Goal: Information Seeking & Learning: Learn about a topic

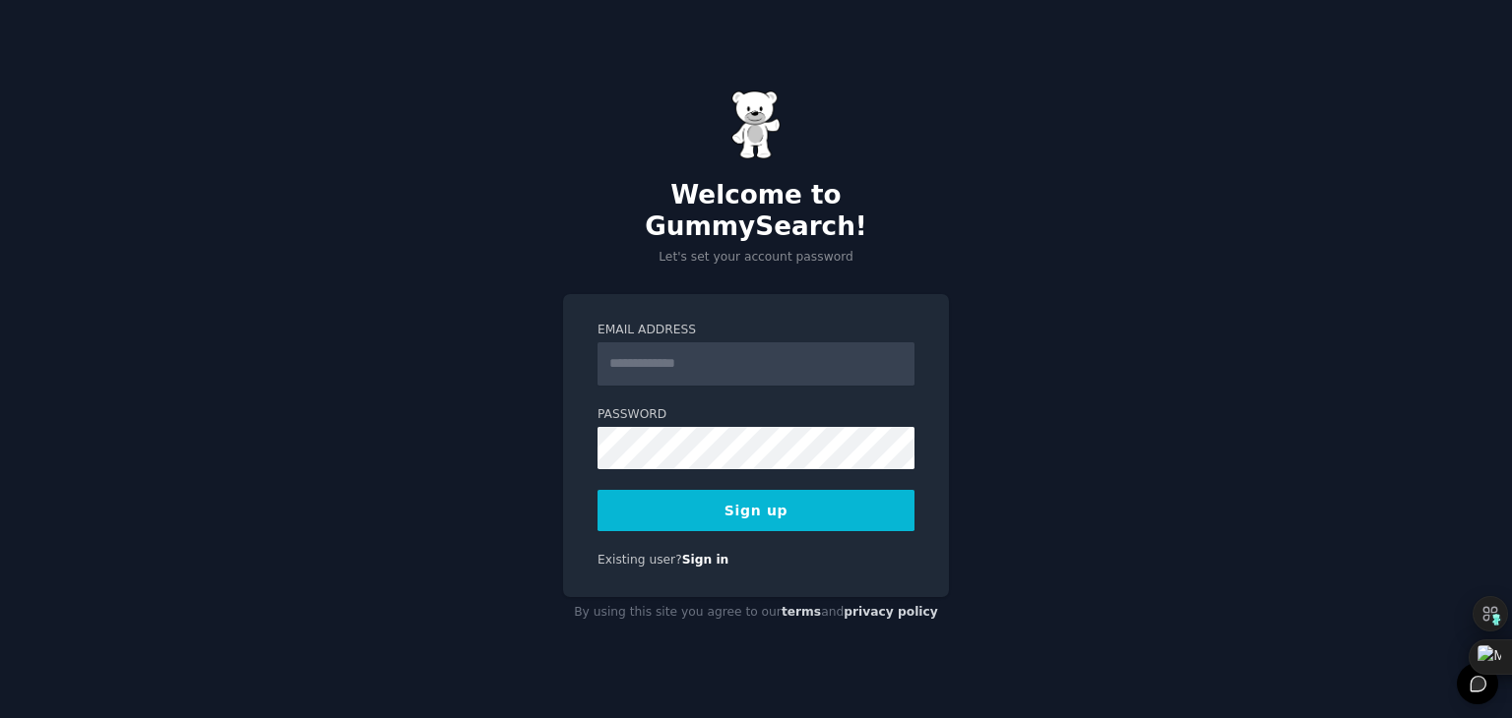
drag, startPoint x: 0, startPoint y: 0, endPoint x: 659, endPoint y: 362, distance: 752.3
click at [659, 362] on input "Email Address" at bounding box center [755, 363] width 317 height 43
type input "**********"
click at [834, 501] on button "Sign up" at bounding box center [755, 510] width 317 height 41
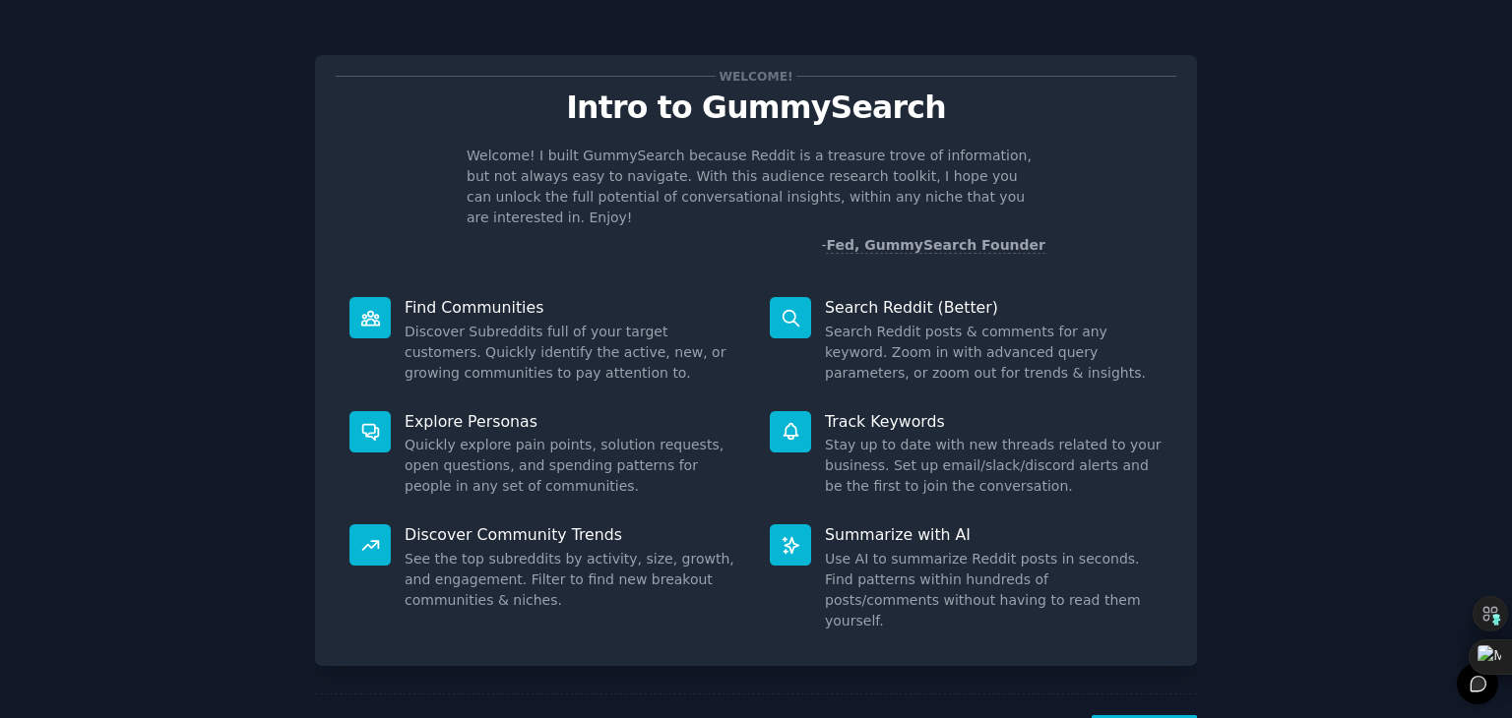
scroll to position [51, 0]
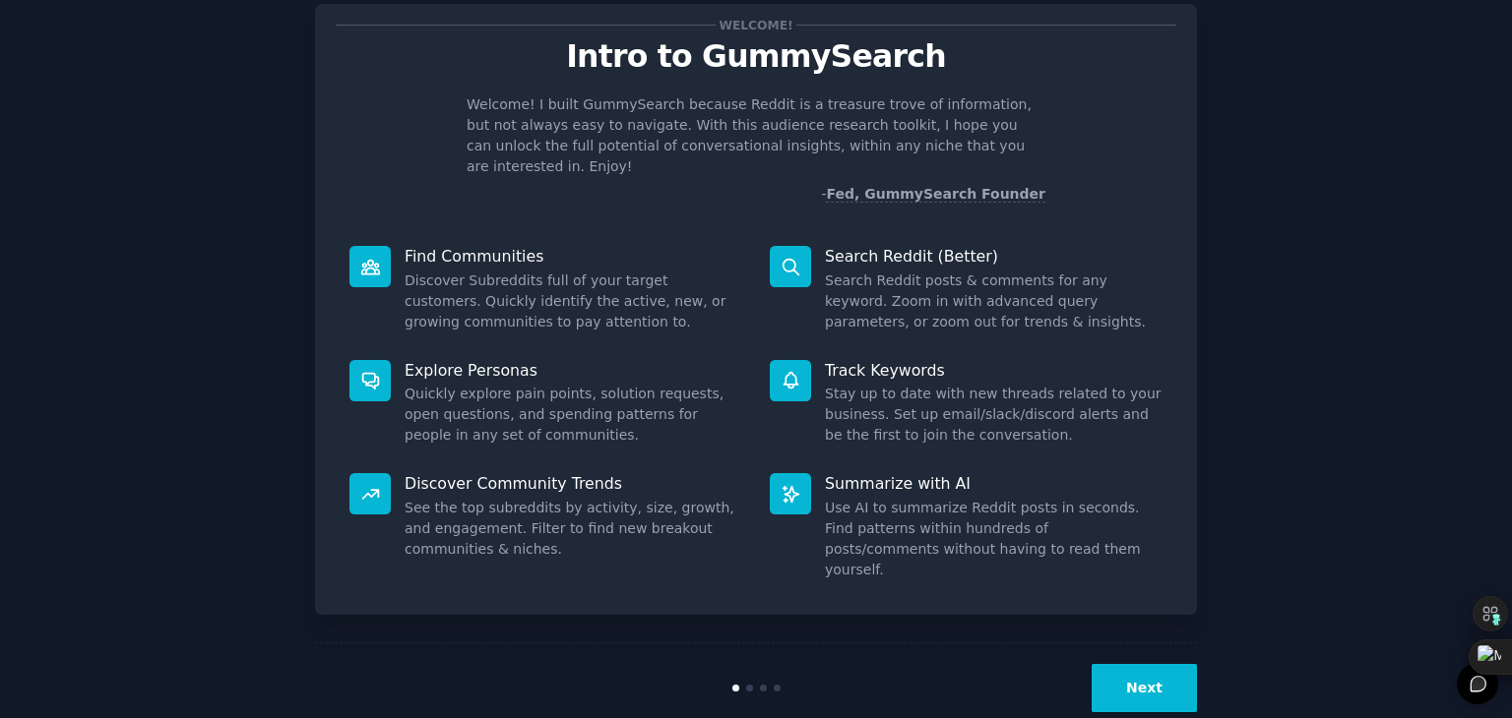
click at [1139, 664] on button "Next" at bounding box center [1143, 688] width 105 height 48
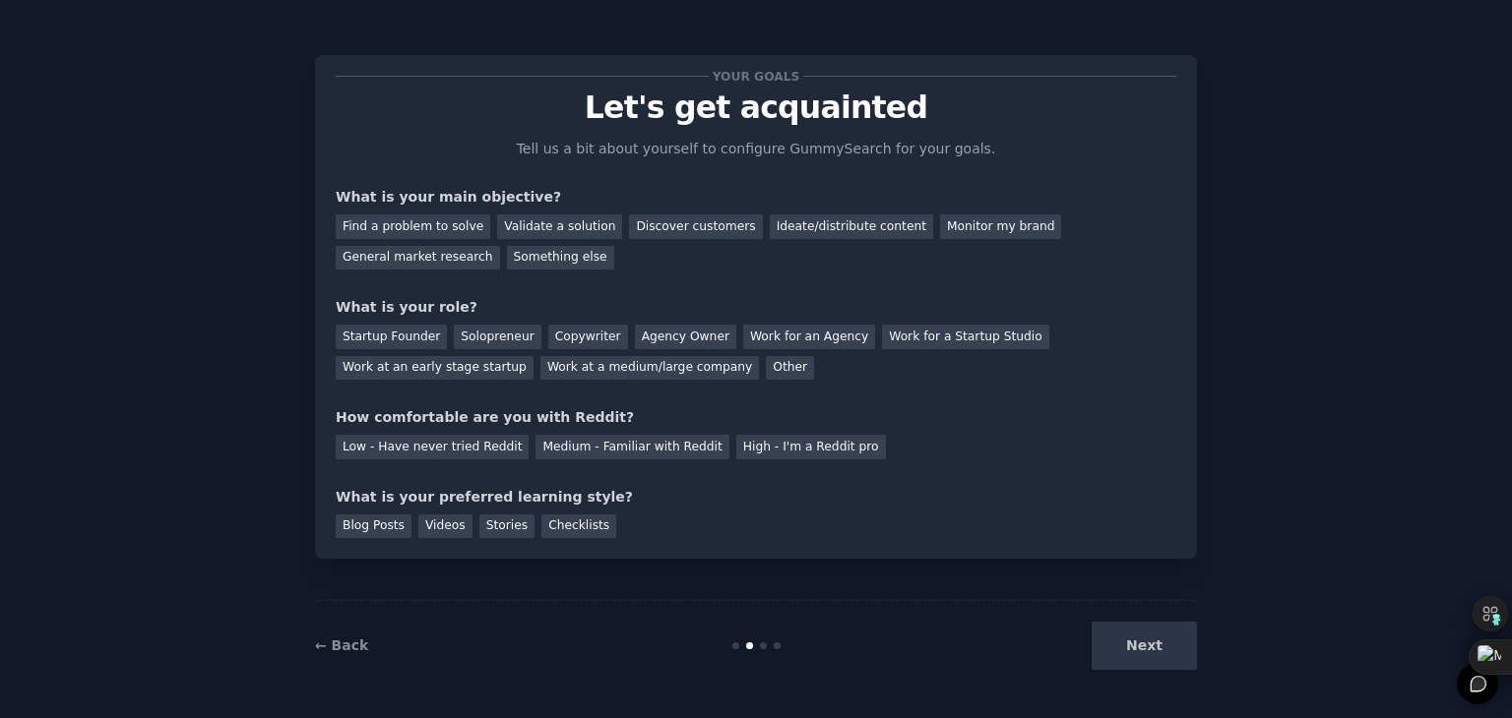
click at [1151, 649] on div "Next" at bounding box center [1049, 646] width 294 height 48
click at [1148, 646] on div "Next" at bounding box center [1049, 646] width 294 height 48
click at [418, 222] on div "Find a problem to solve" at bounding box center [413, 227] width 155 height 25
click at [847, 229] on div "Ideate/distribute content" at bounding box center [851, 227] width 163 height 25
click at [500, 246] on div "General market research" at bounding box center [418, 258] width 164 height 25
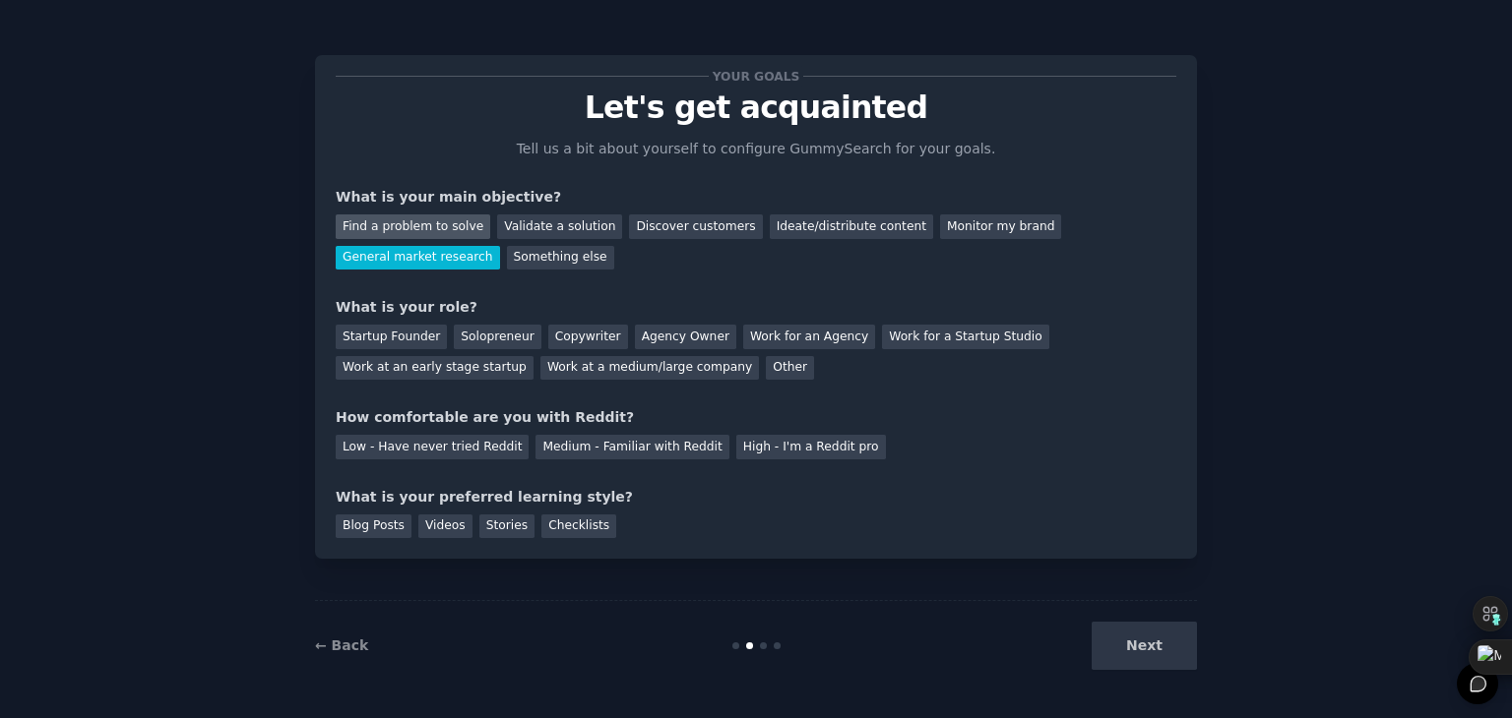
click at [457, 232] on div "Find a problem to solve" at bounding box center [413, 227] width 155 height 25
click at [677, 224] on div "Discover customers" at bounding box center [695, 227] width 133 height 25
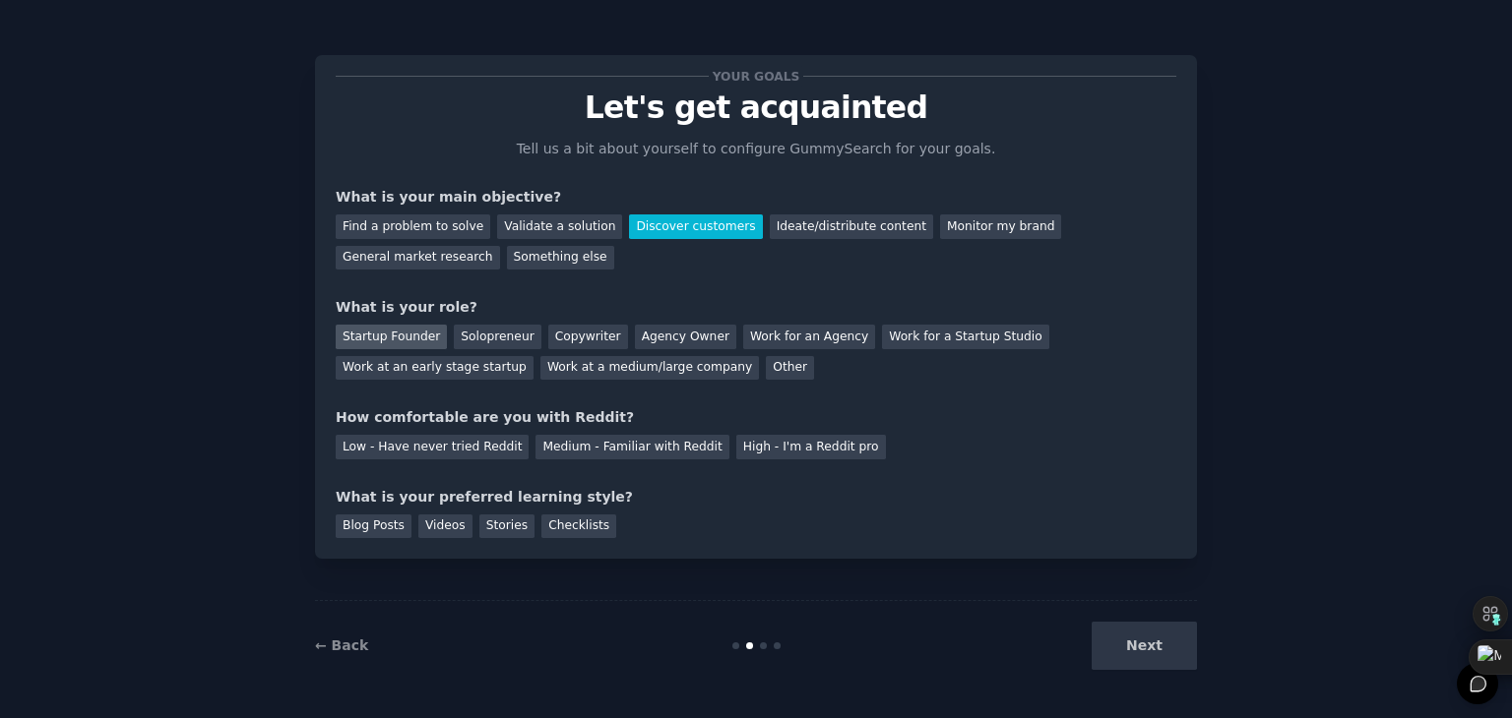
click at [402, 327] on div "Startup Founder" at bounding box center [391, 337] width 111 height 25
click at [453, 451] on div "Low - Have never tried Reddit" at bounding box center [432, 447] width 193 height 25
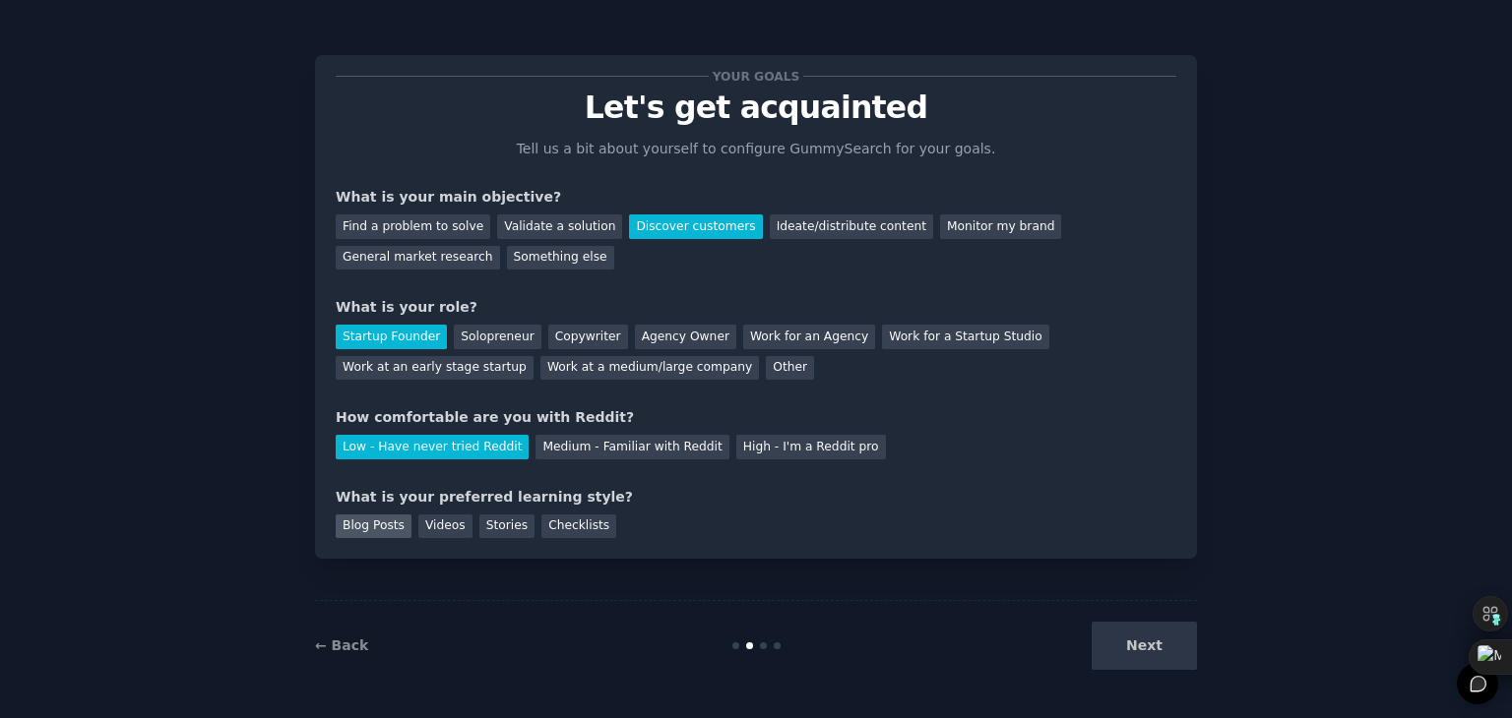
click at [369, 528] on div "Blog Posts" at bounding box center [374, 527] width 76 height 25
click at [433, 524] on div "Videos" at bounding box center [445, 527] width 54 height 25
click at [392, 525] on div "Blog Posts" at bounding box center [374, 527] width 76 height 25
click at [1122, 654] on button "Next" at bounding box center [1143, 646] width 105 height 48
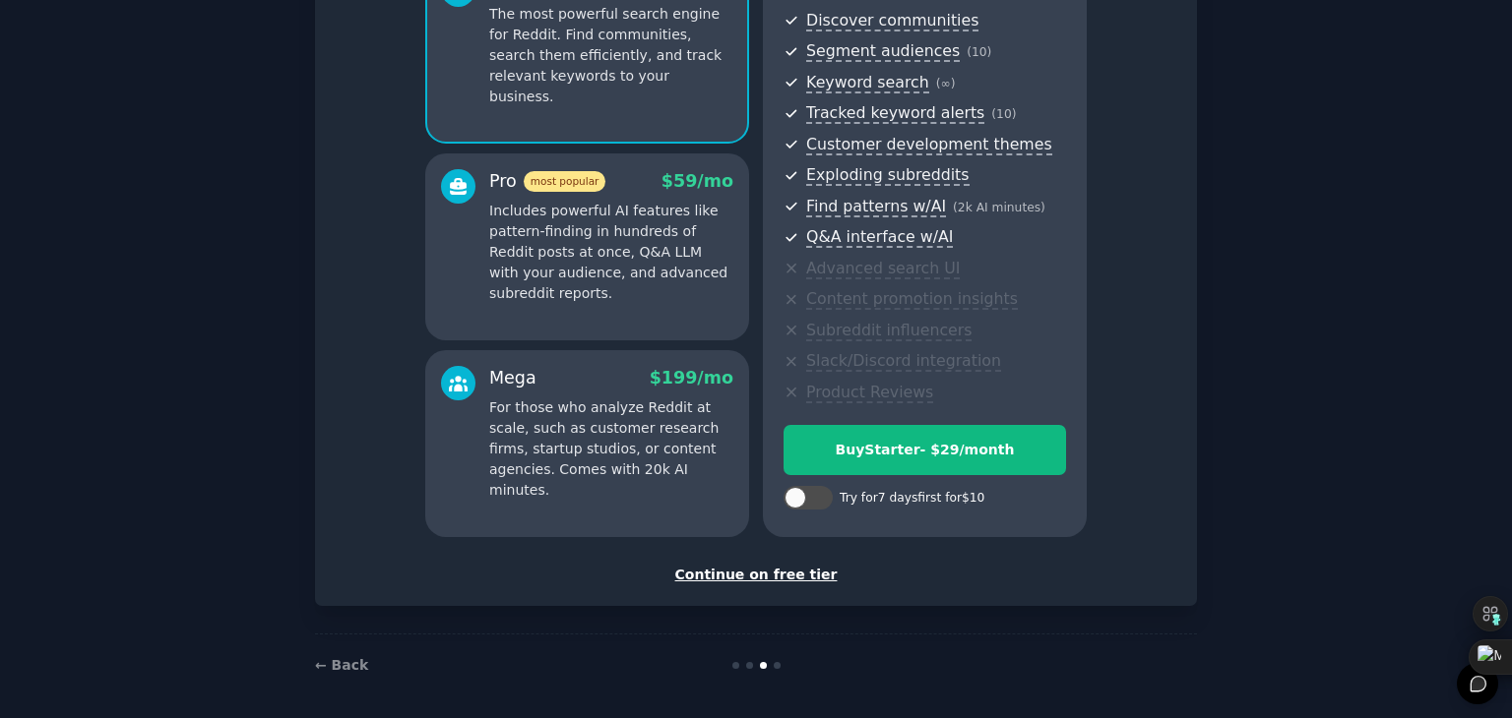
scroll to position [224, 0]
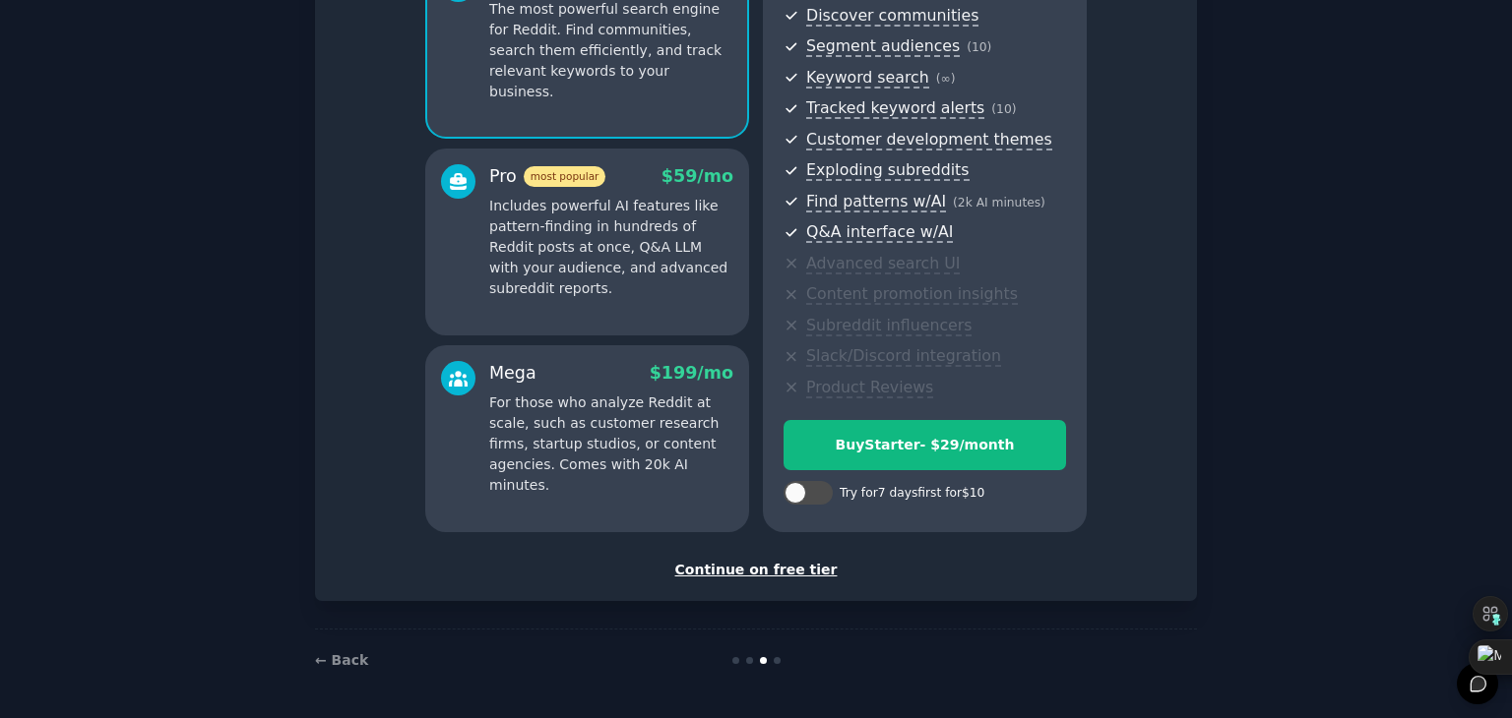
click at [797, 568] on div "Continue on free tier" at bounding box center [756, 570] width 840 height 21
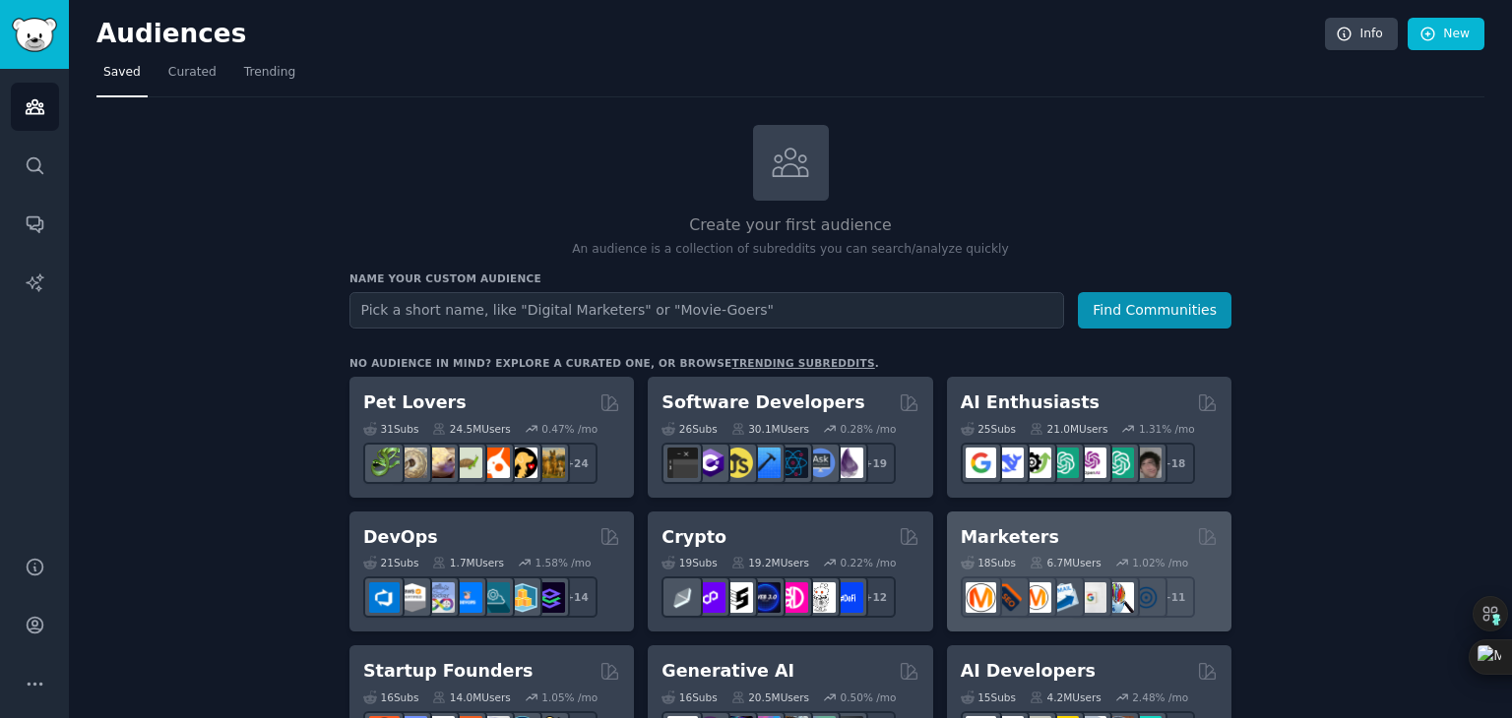
click at [1048, 532] on div "Marketers" at bounding box center [1088, 538] width 257 height 25
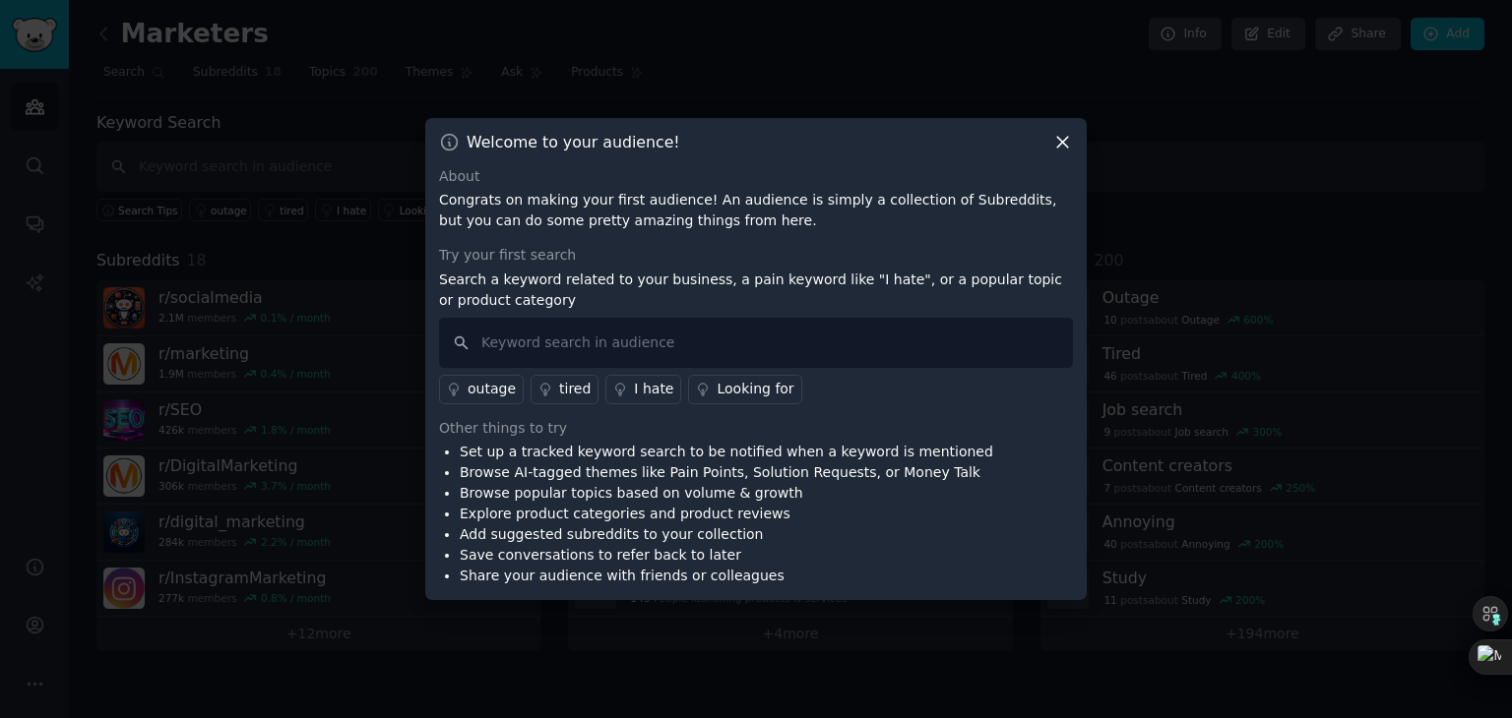
click at [1062, 139] on icon at bounding box center [1062, 142] width 21 height 21
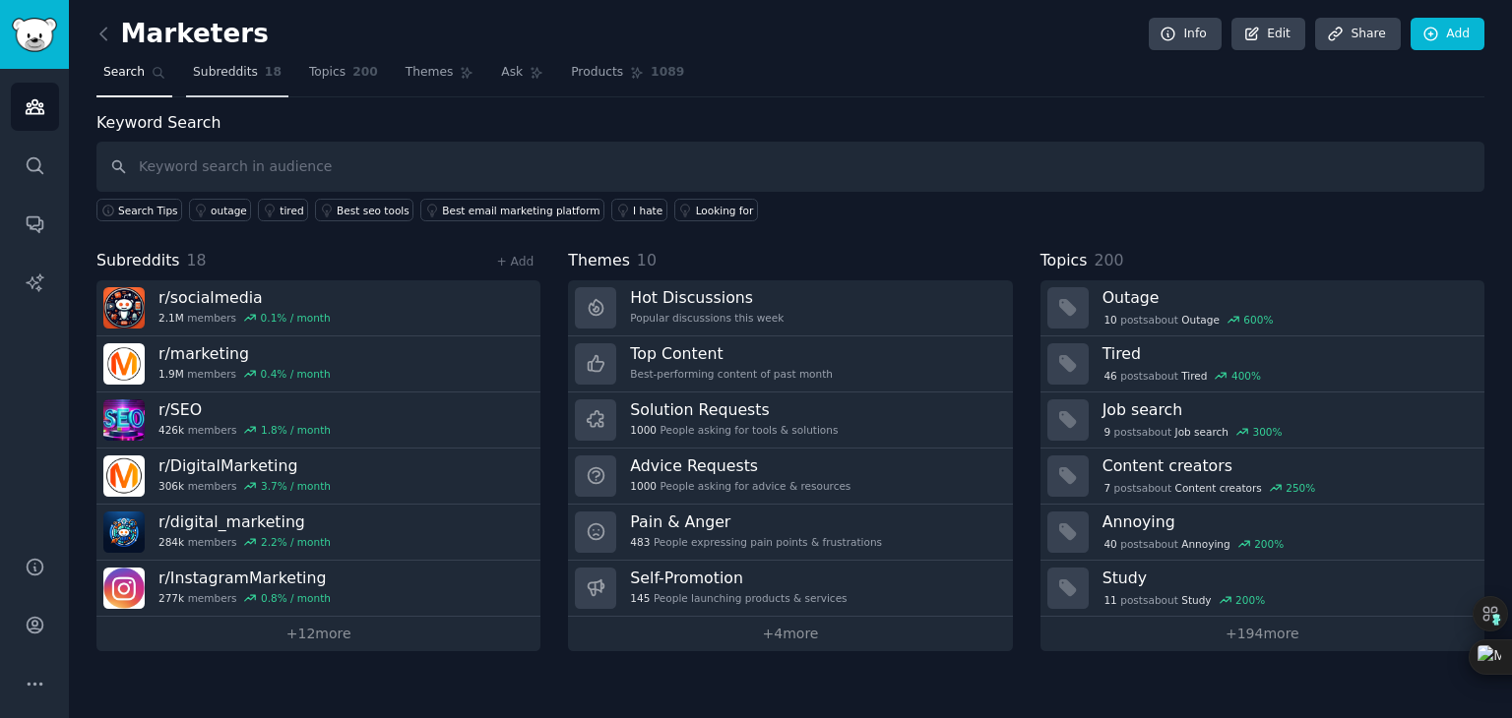
click at [244, 77] on span "Subreddits" at bounding box center [225, 73] width 65 height 18
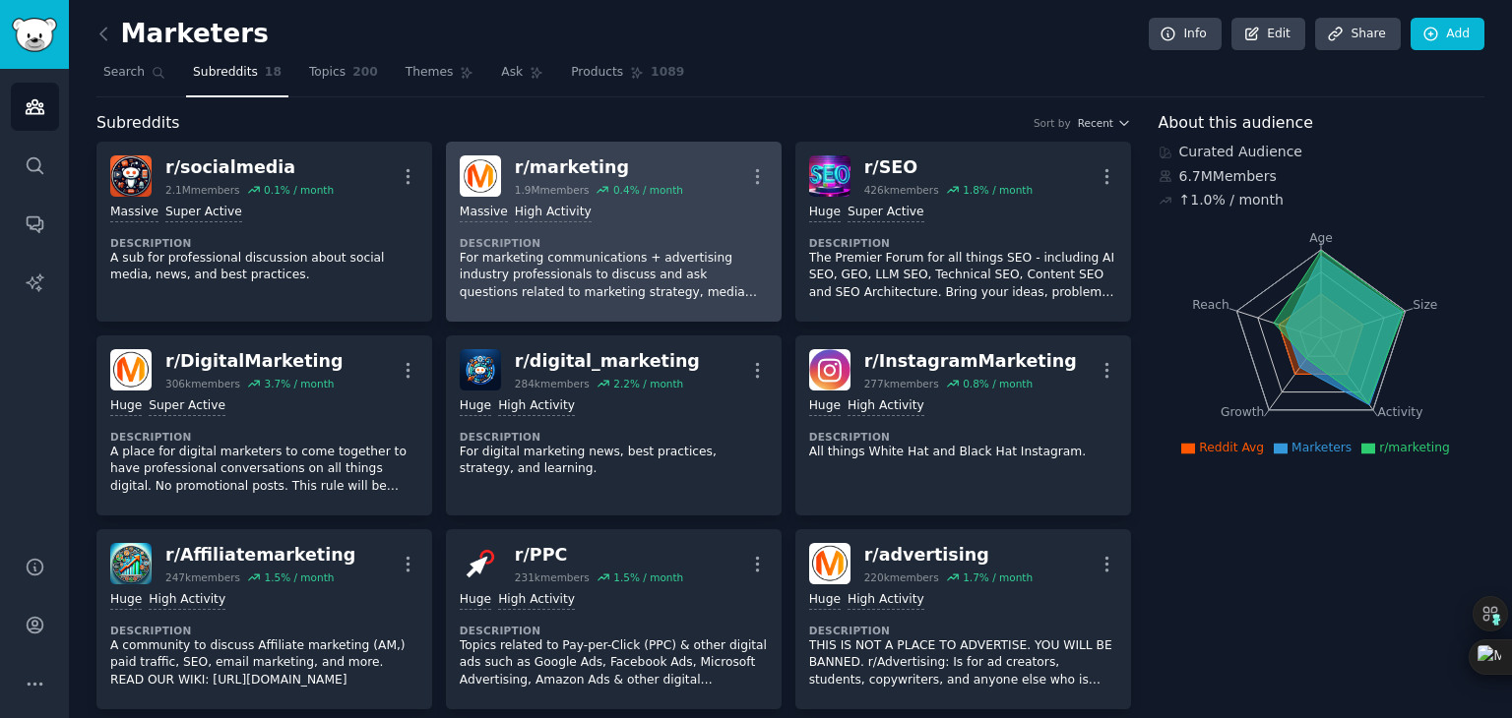
click at [551, 169] on div "r/ marketing" at bounding box center [599, 167] width 168 height 25
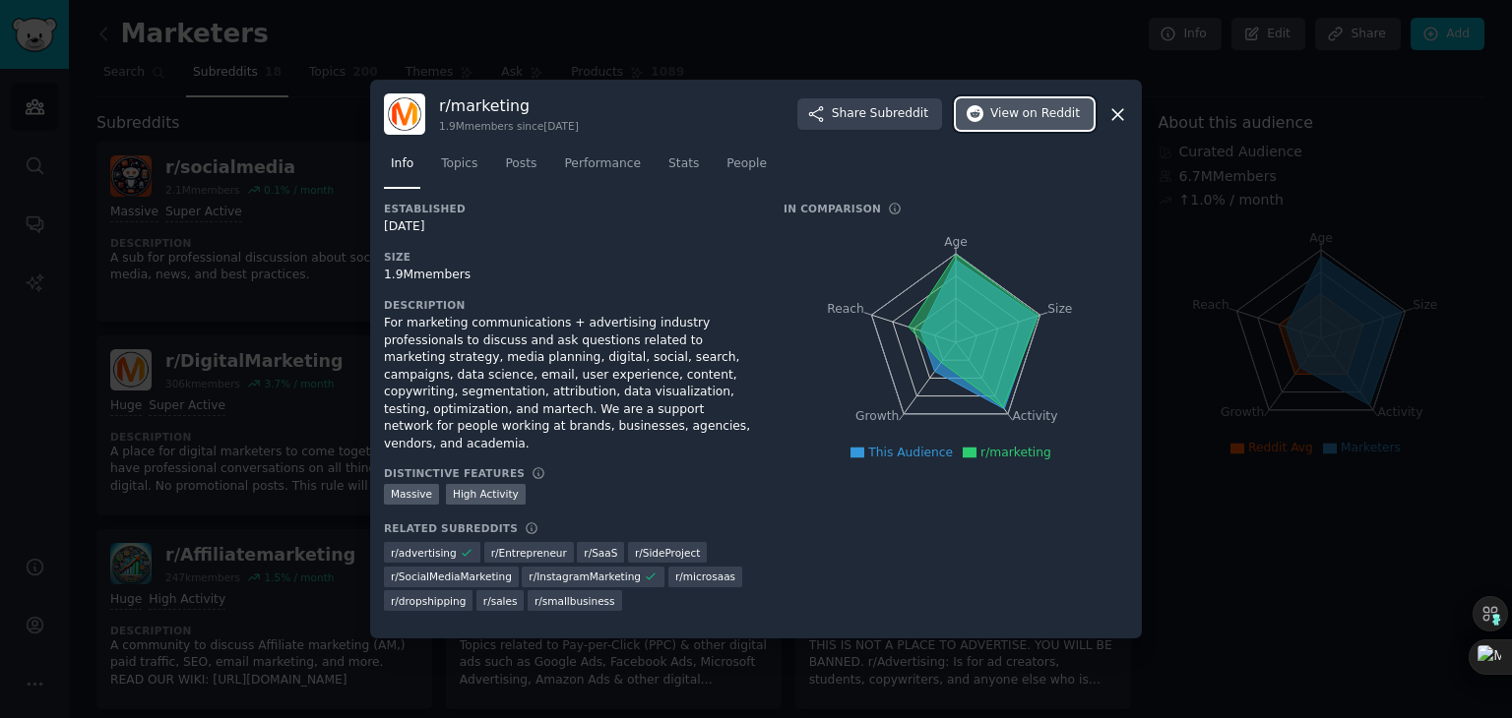
click at [1051, 115] on span "on Reddit" at bounding box center [1050, 114] width 57 height 18
click at [1126, 119] on icon at bounding box center [1117, 114] width 21 height 21
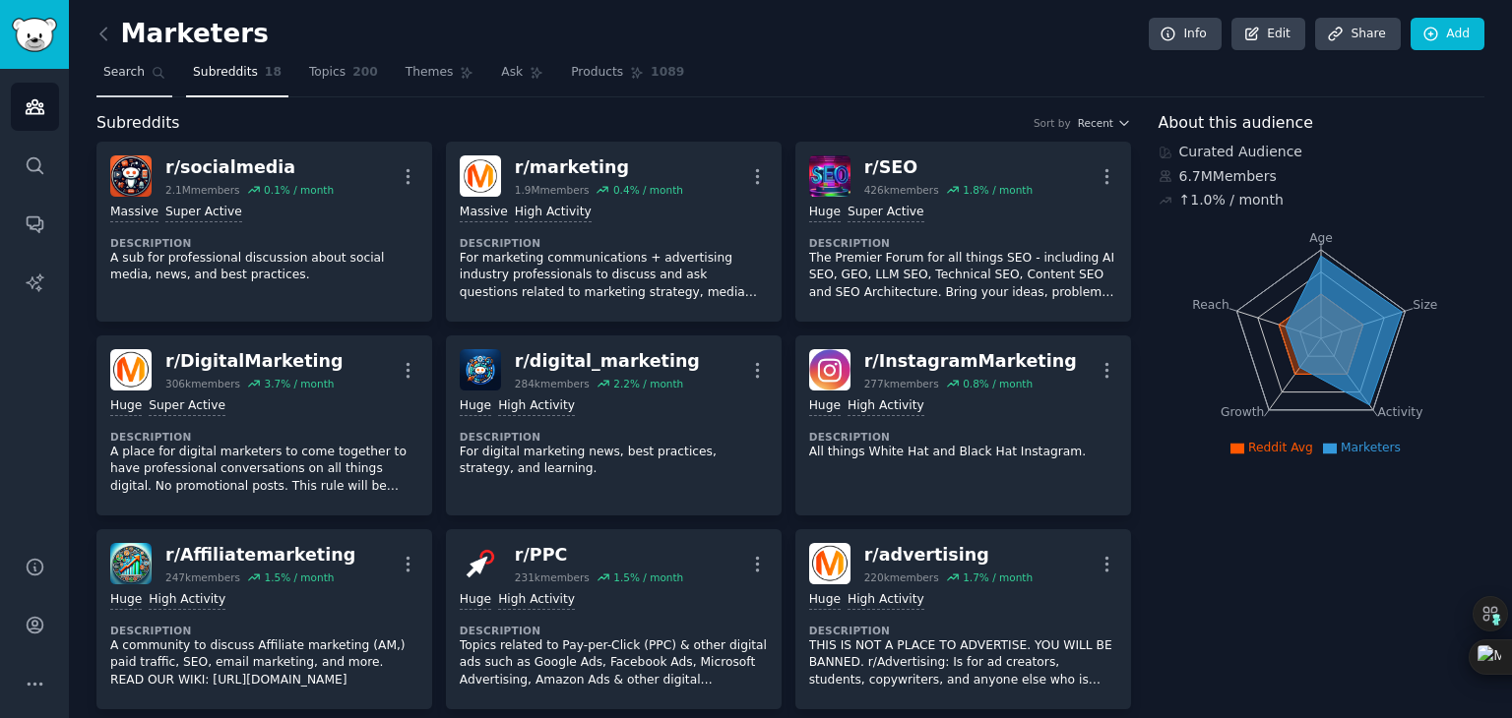
click at [128, 84] on link "Search" at bounding box center [134, 77] width 76 height 40
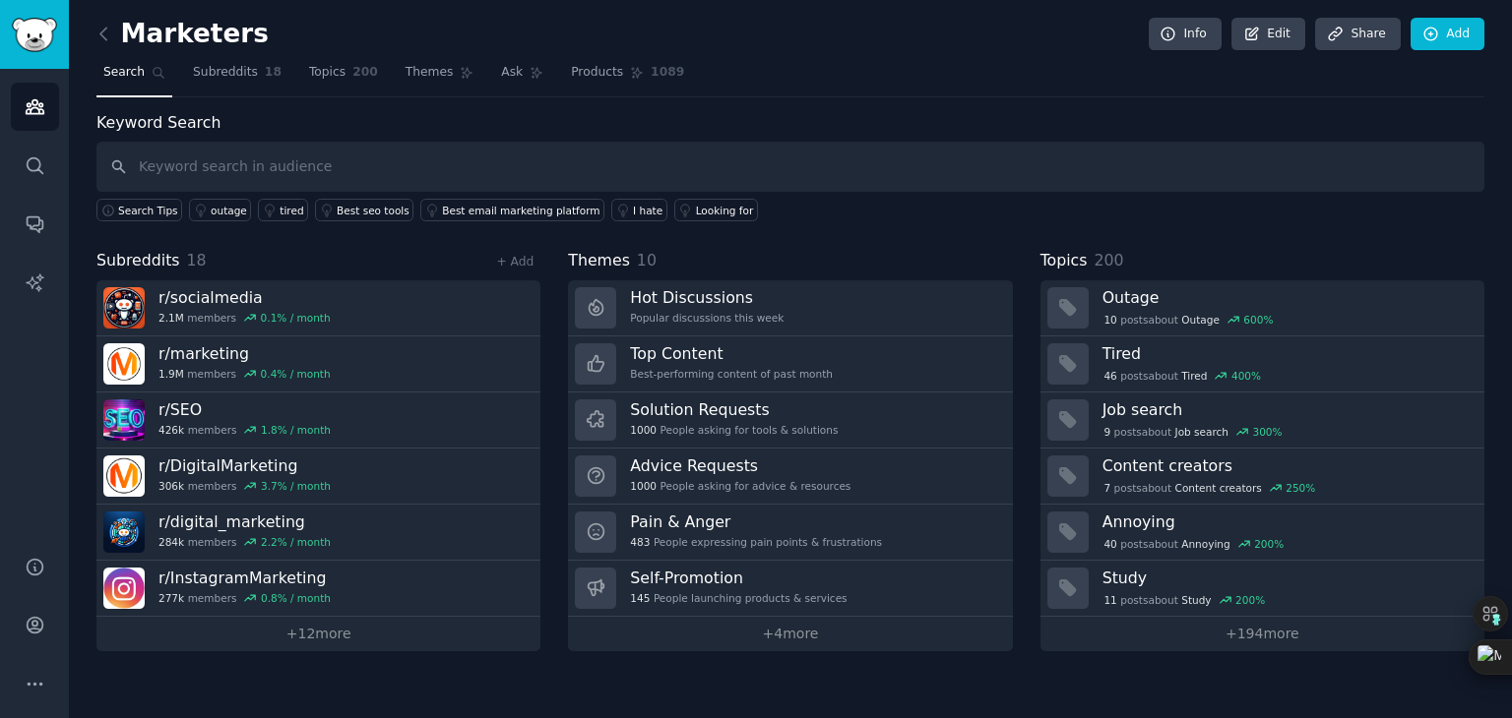
click at [223, 178] on input "text" at bounding box center [790, 167] width 1388 height 50
type input "forex"
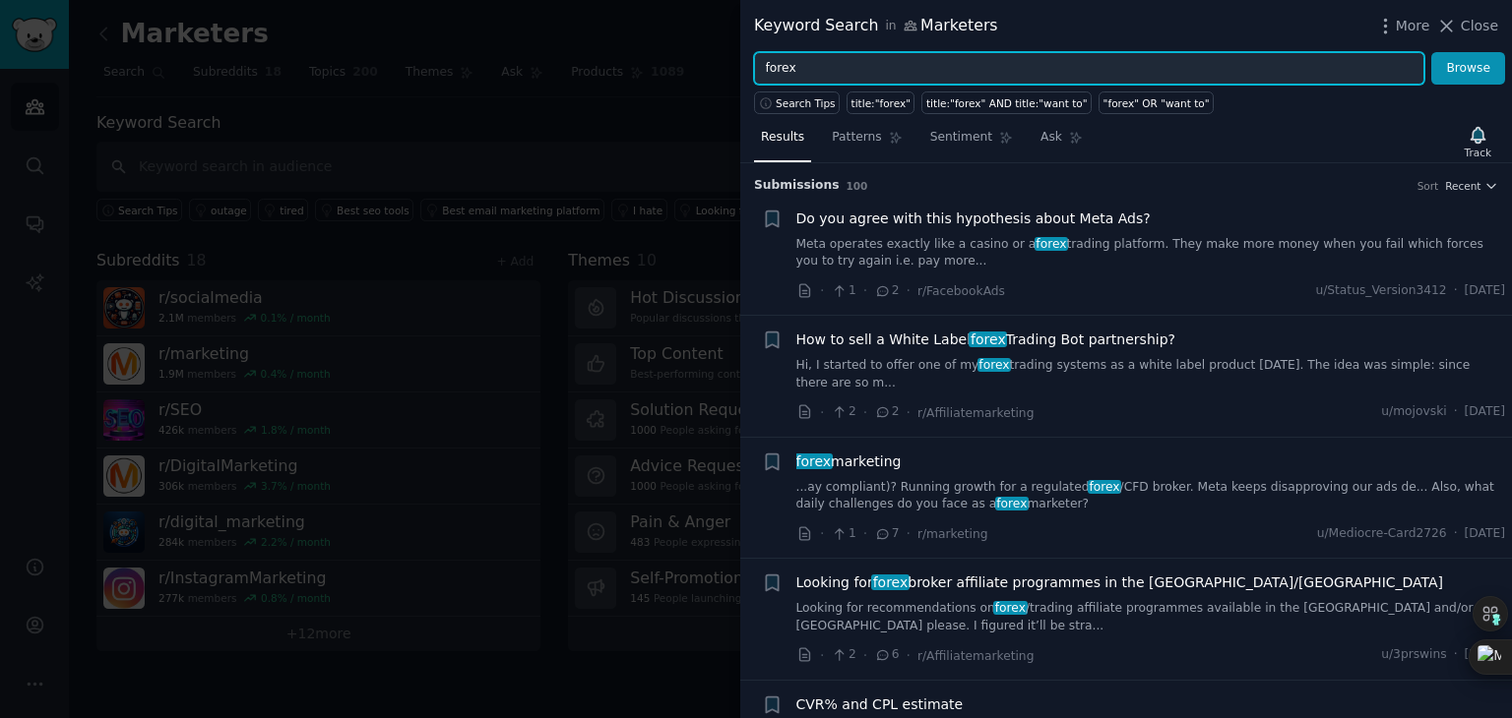
click at [1131, 79] on input "forex" at bounding box center [1089, 68] width 670 height 33
type input "f"
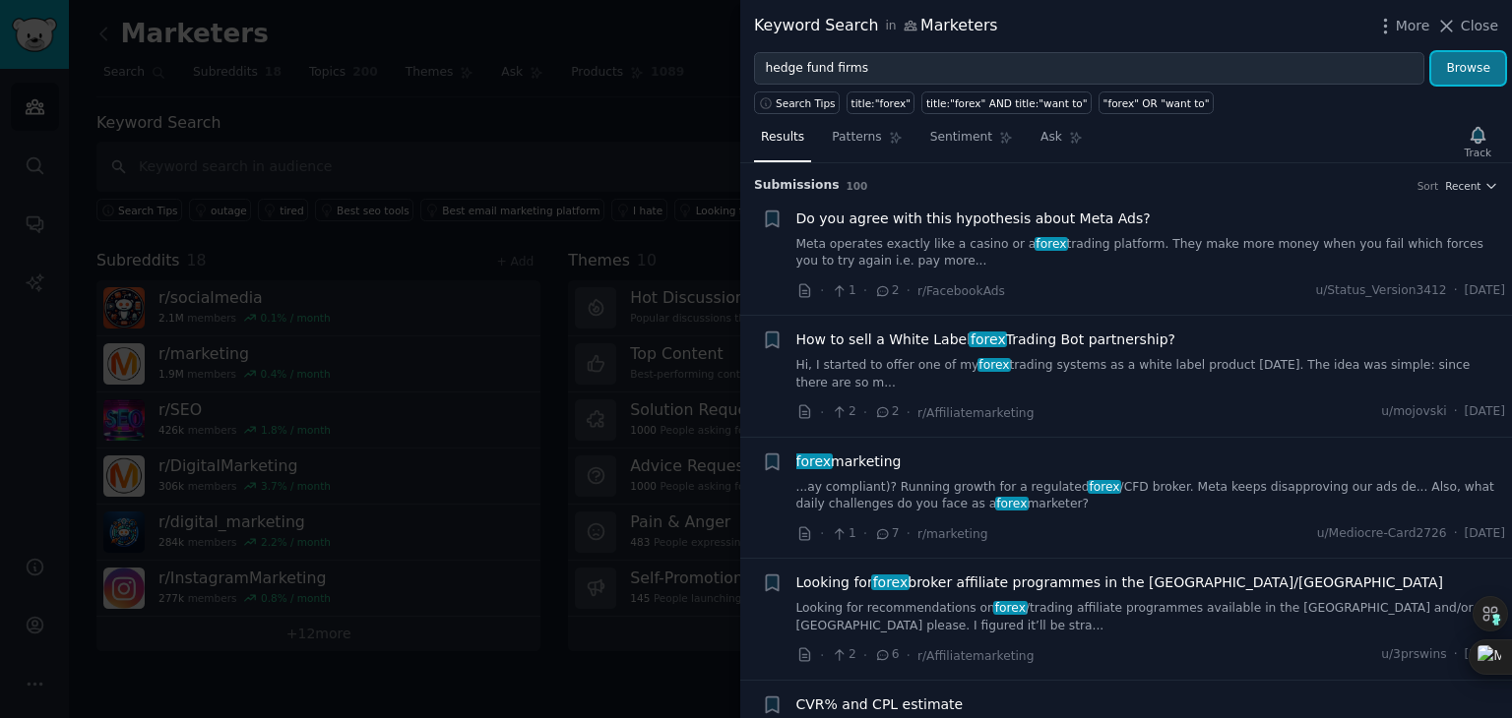
click at [1476, 72] on button "Browse" at bounding box center [1468, 68] width 74 height 33
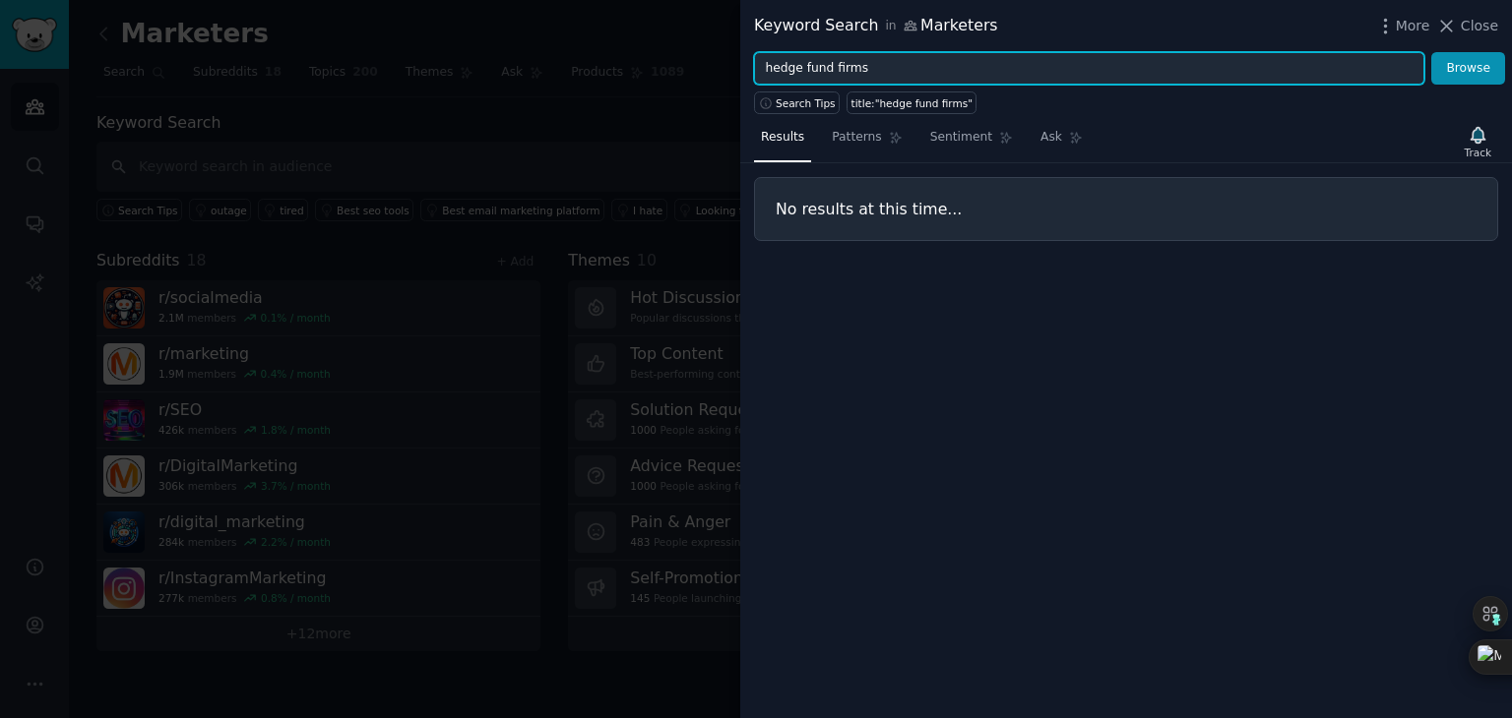
click at [920, 76] on input "hedge fund firms" at bounding box center [1089, 68] width 670 height 33
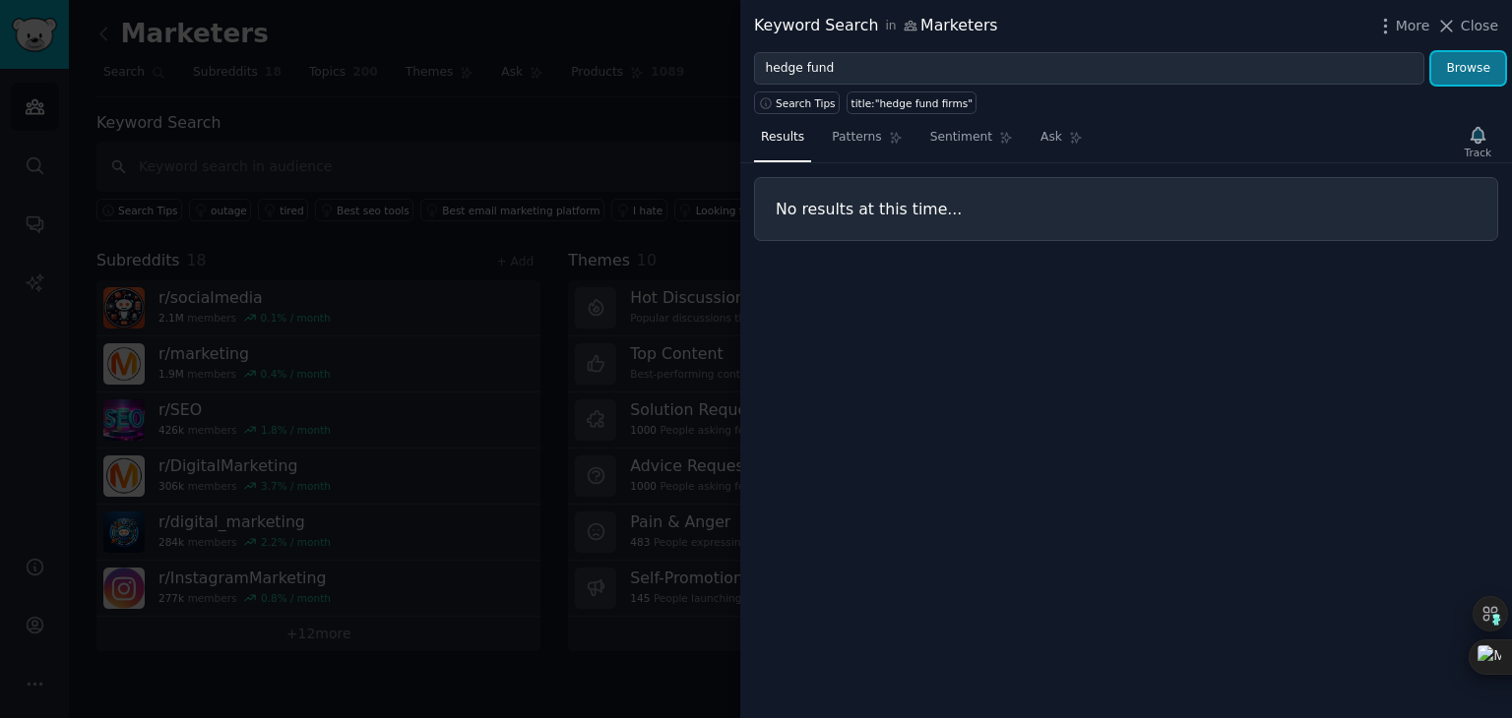
click at [1464, 61] on button "Browse" at bounding box center [1468, 68] width 74 height 33
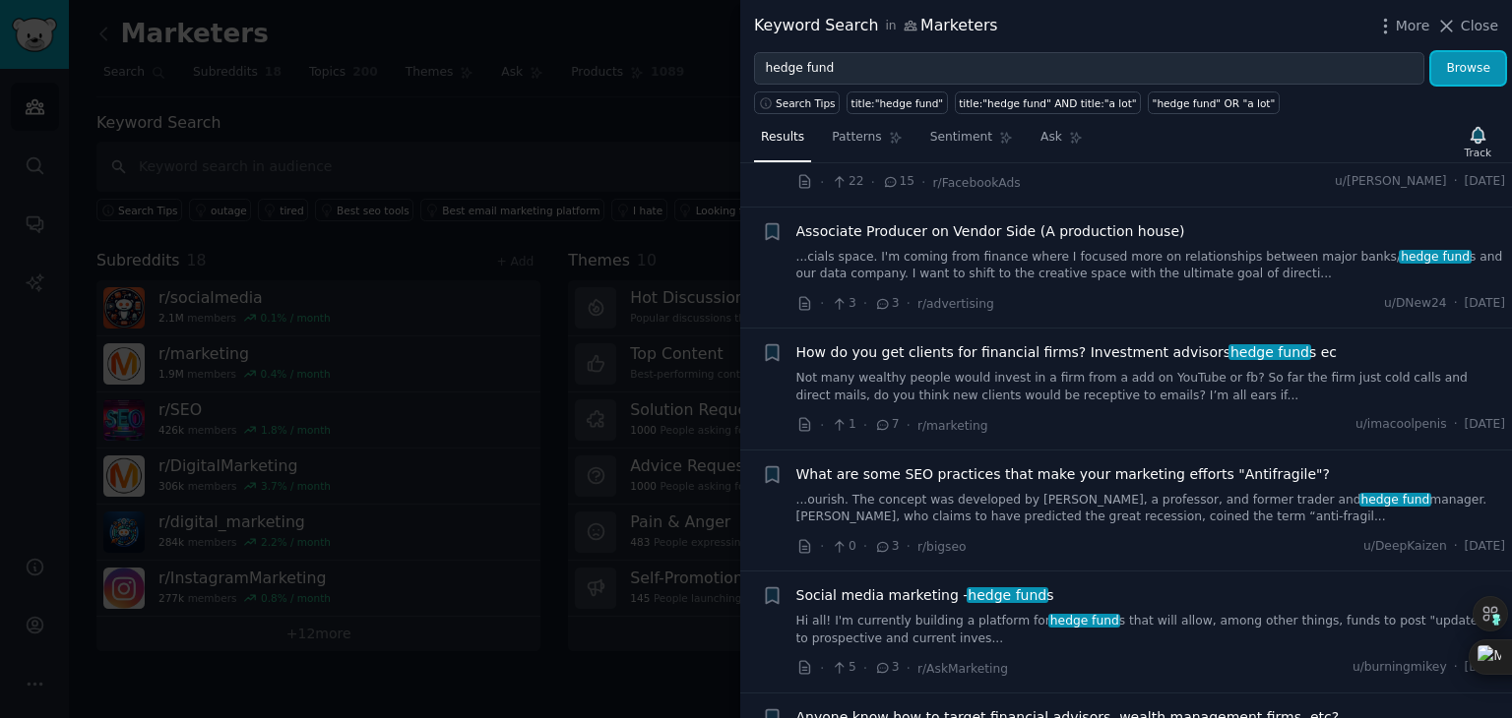
scroll to position [1731, 0]
click at [1308, 381] on link "Not many wealthy people would invest in a firm from a add on YouTube or fb? So …" at bounding box center [1151, 386] width 710 height 34
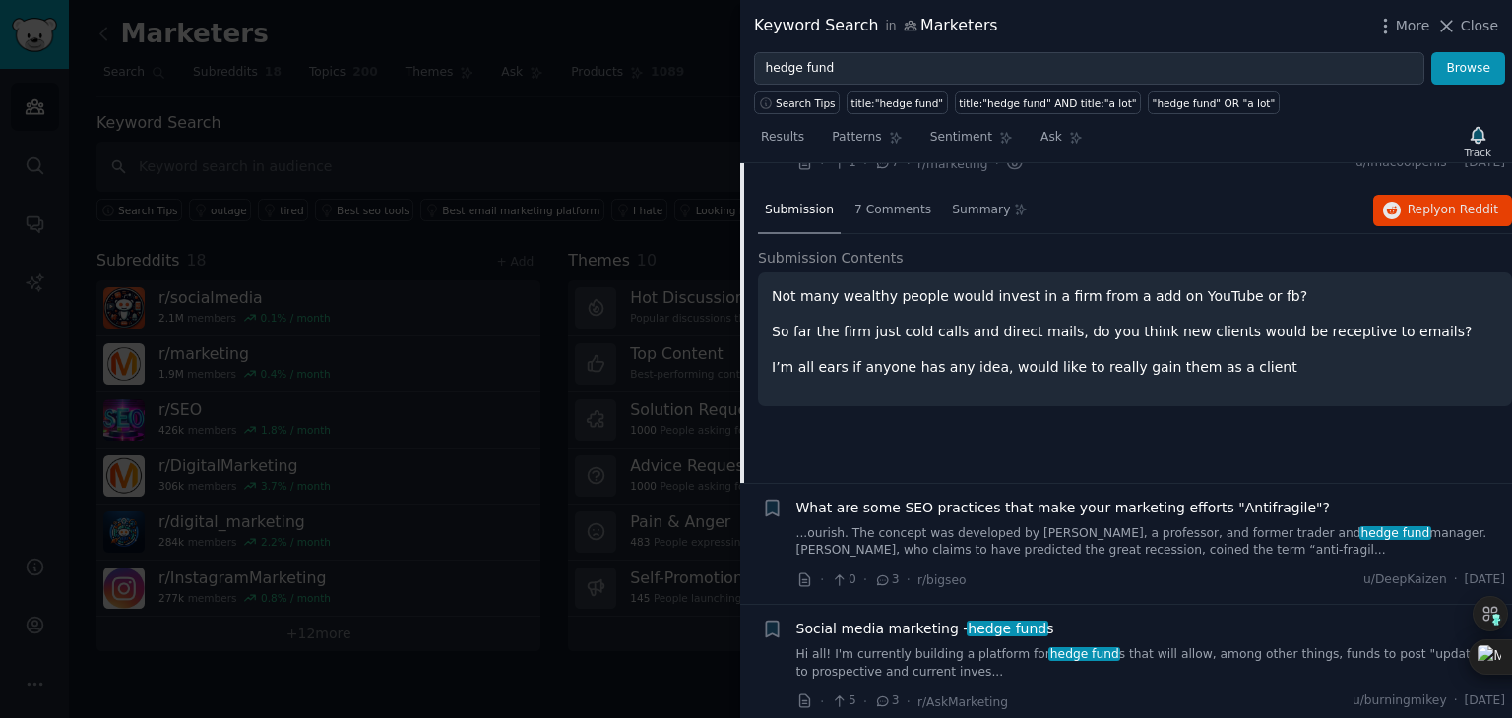
scroll to position [2003, 0]
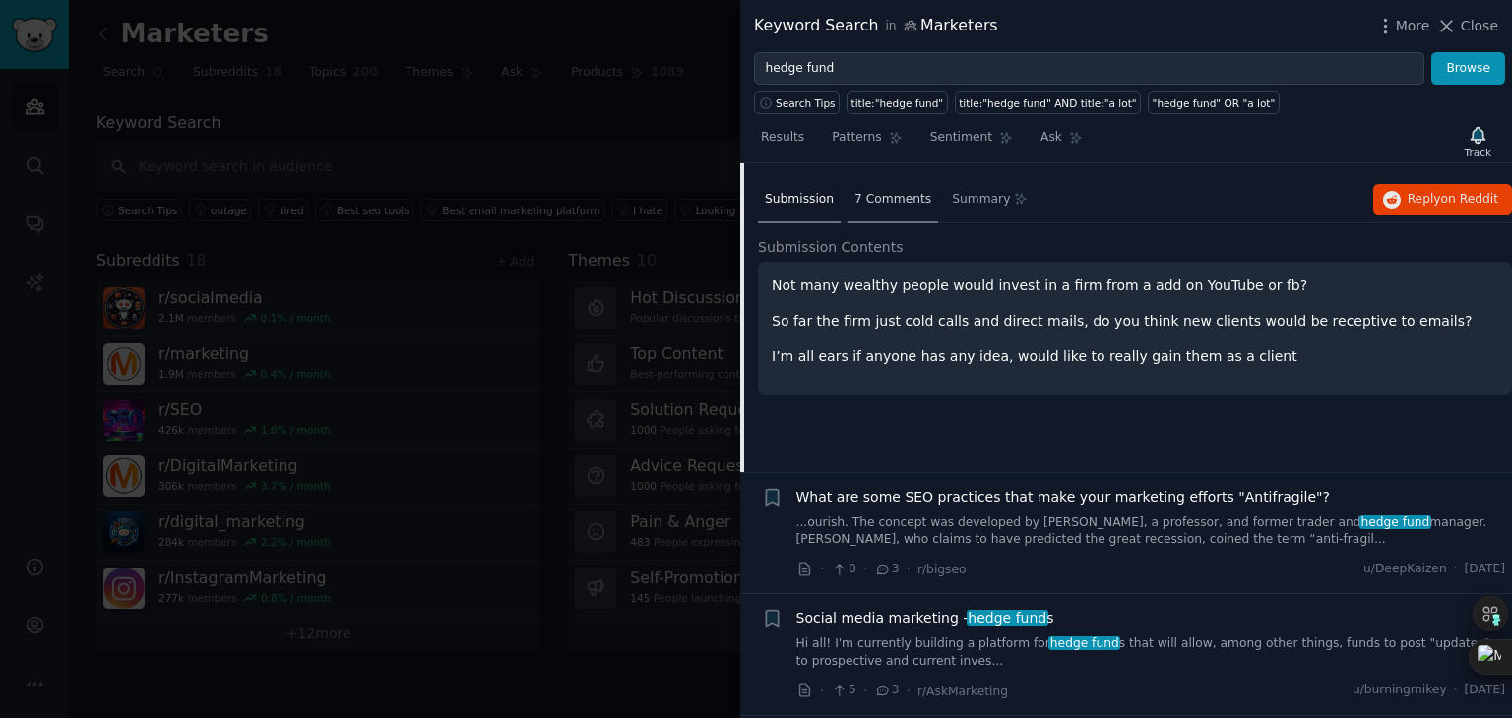
click at [879, 193] on span "7 Comments" at bounding box center [892, 200] width 77 height 18
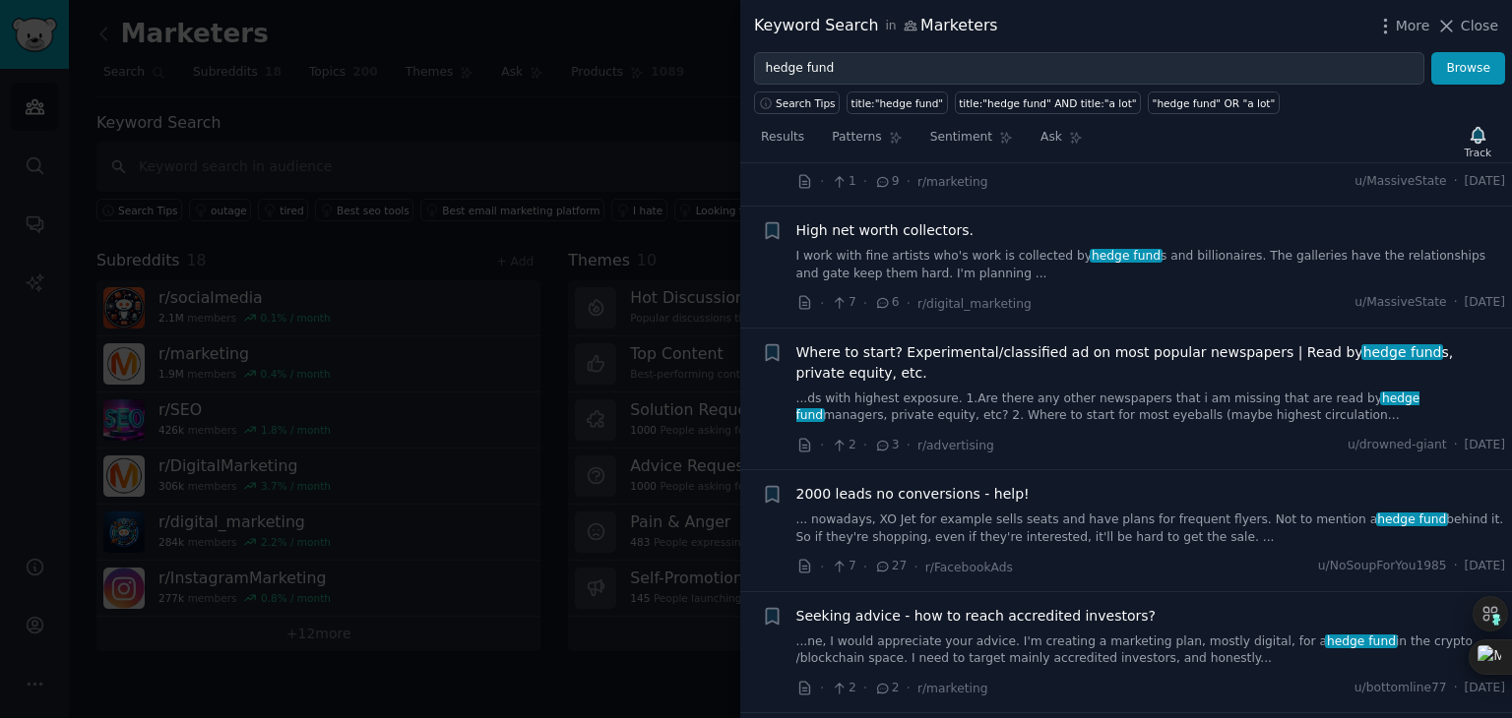
scroll to position [0, 0]
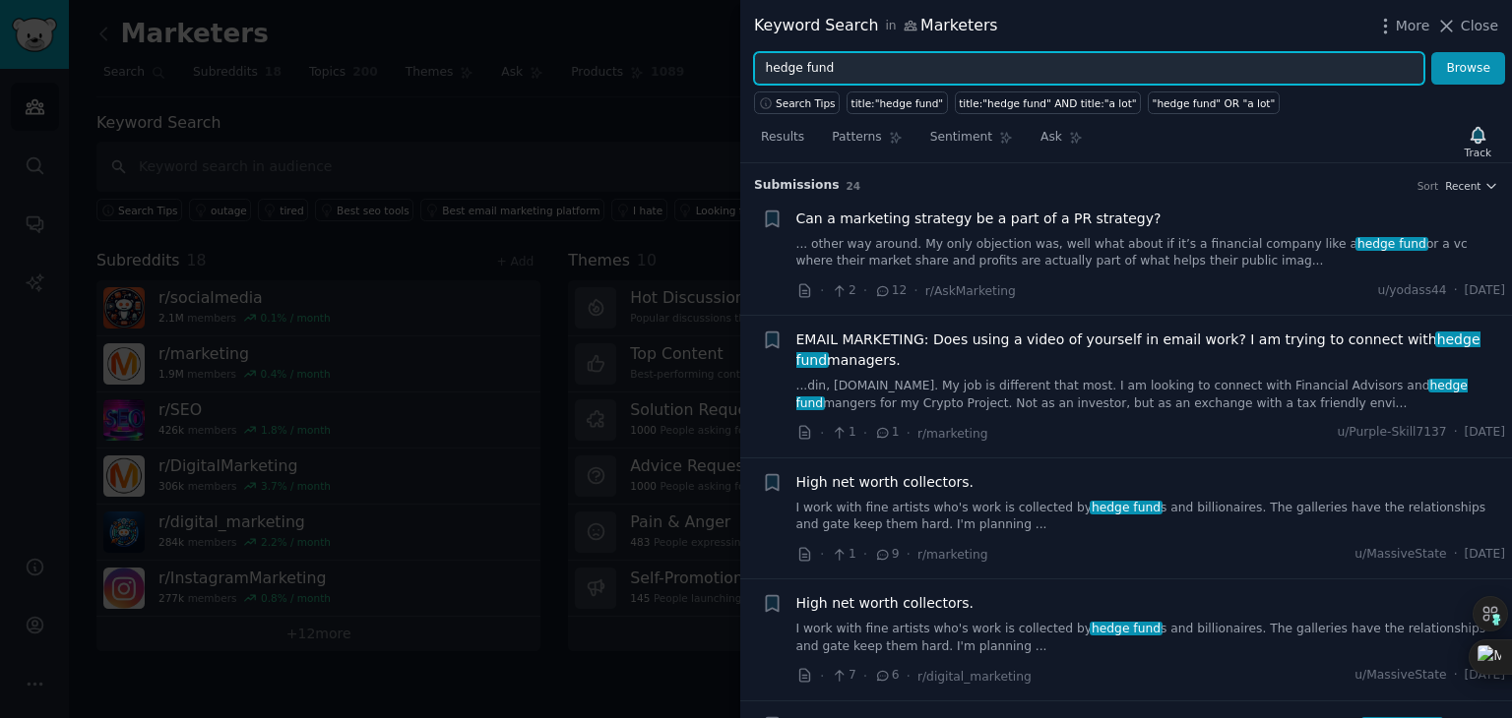
click at [992, 72] on input "hedge fund" at bounding box center [1089, 68] width 670 height 33
type input "h"
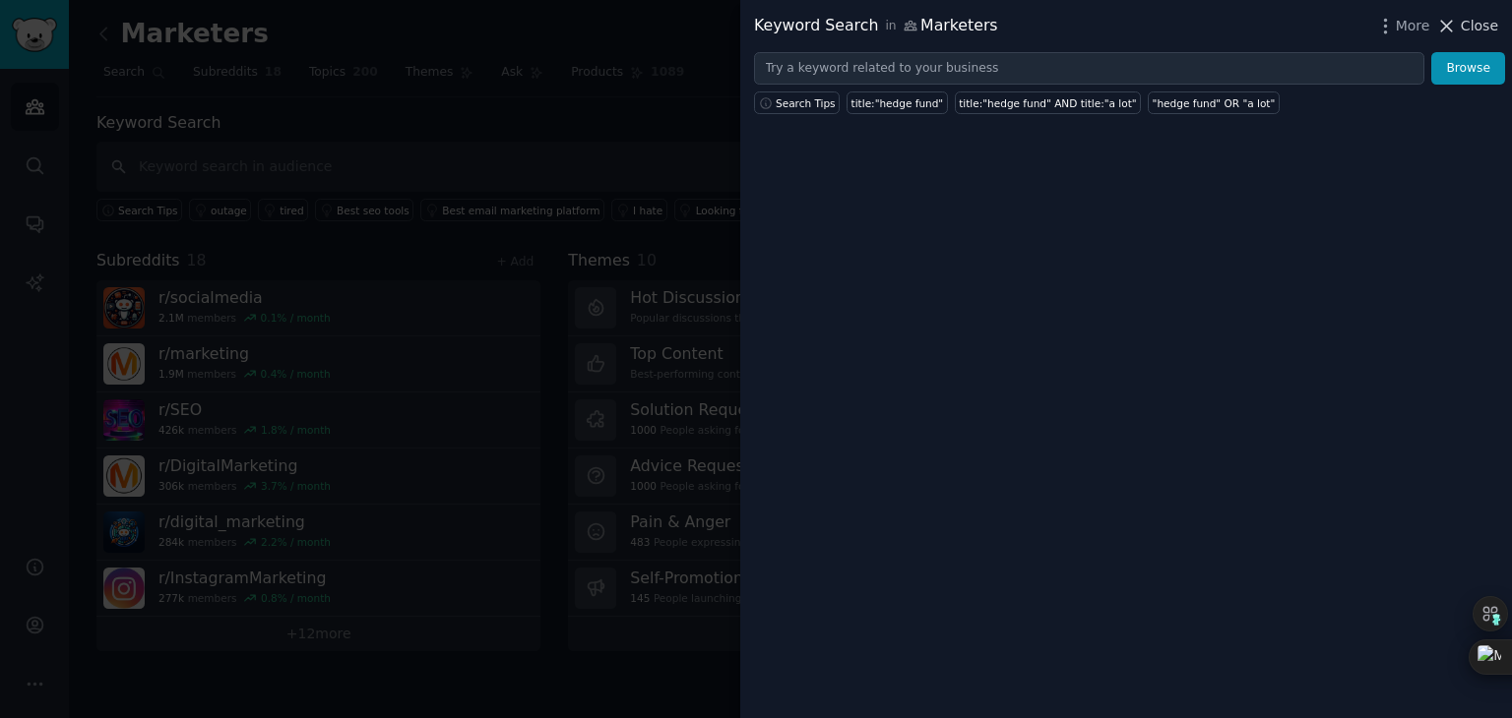
click at [1450, 25] on icon at bounding box center [1447, 26] width 11 height 11
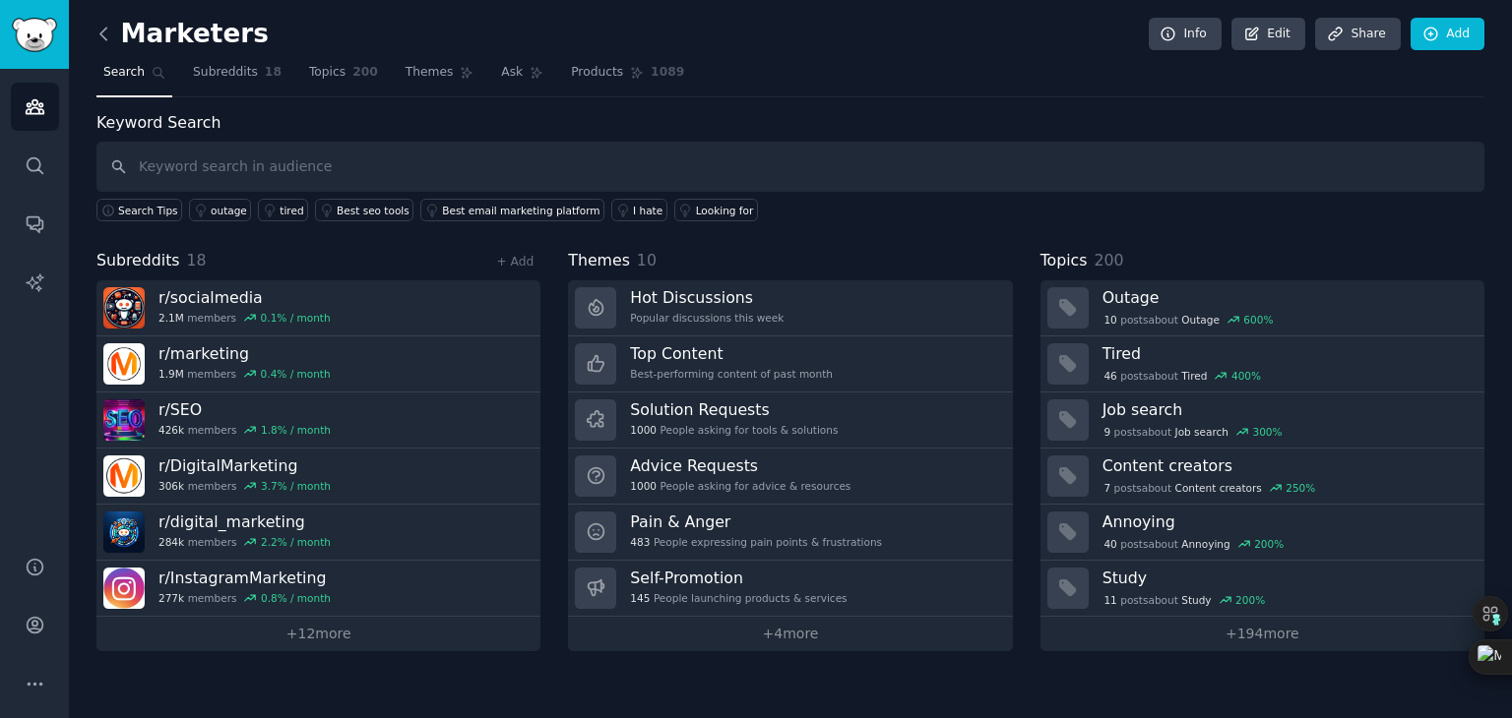
click at [110, 32] on icon at bounding box center [103, 34] width 21 height 21
